Goal: Use online tool/utility: Utilize a website feature to perform a specific function

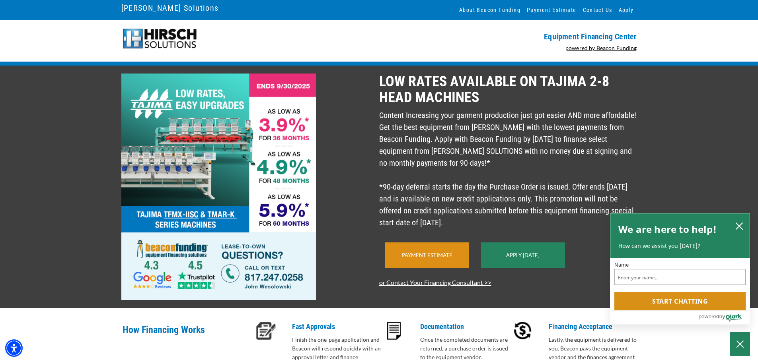
click at [423, 268] on div "Payment Estimate" at bounding box center [427, 255] width 84 height 25
click at [425, 259] on link "Payment Estimate" at bounding box center [427, 255] width 51 height 6
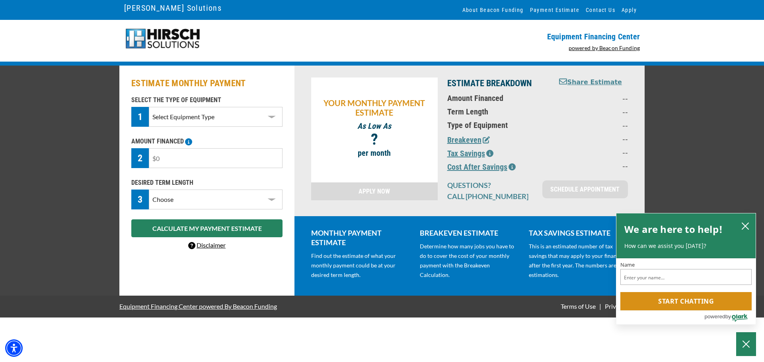
click at [204, 159] on input "text" at bounding box center [216, 158] width 134 height 20
drag, startPoint x: 199, startPoint y: 159, endPoint x: 161, endPoint y: 161, distance: 37.8
click at [153, 162] on input "text" at bounding box center [216, 158] width 134 height 20
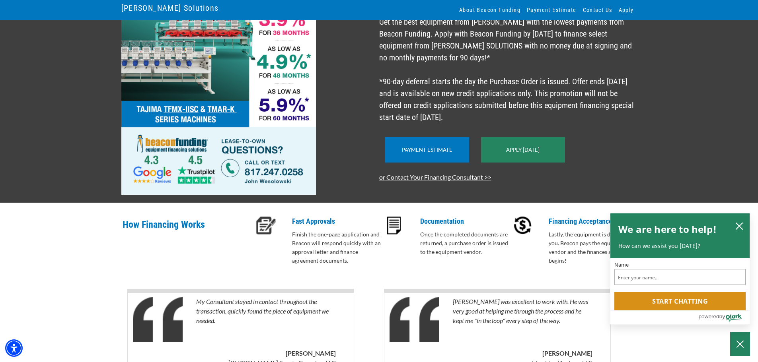
scroll to position [119, 0]
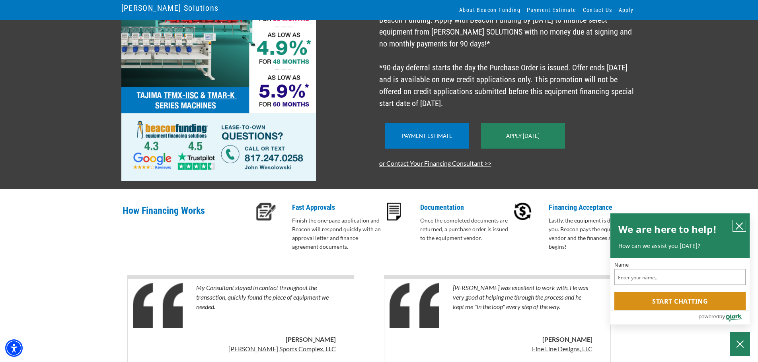
click at [738, 222] on icon "close chatbox" at bounding box center [739, 226] width 8 height 8
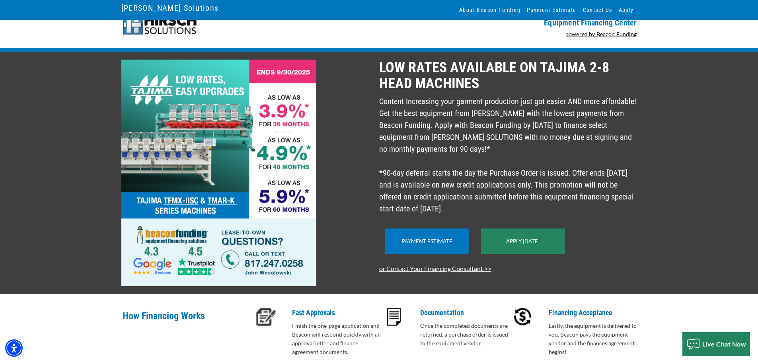
scroll to position [0, 0]
